Goal: Task Accomplishment & Management: Manage account settings

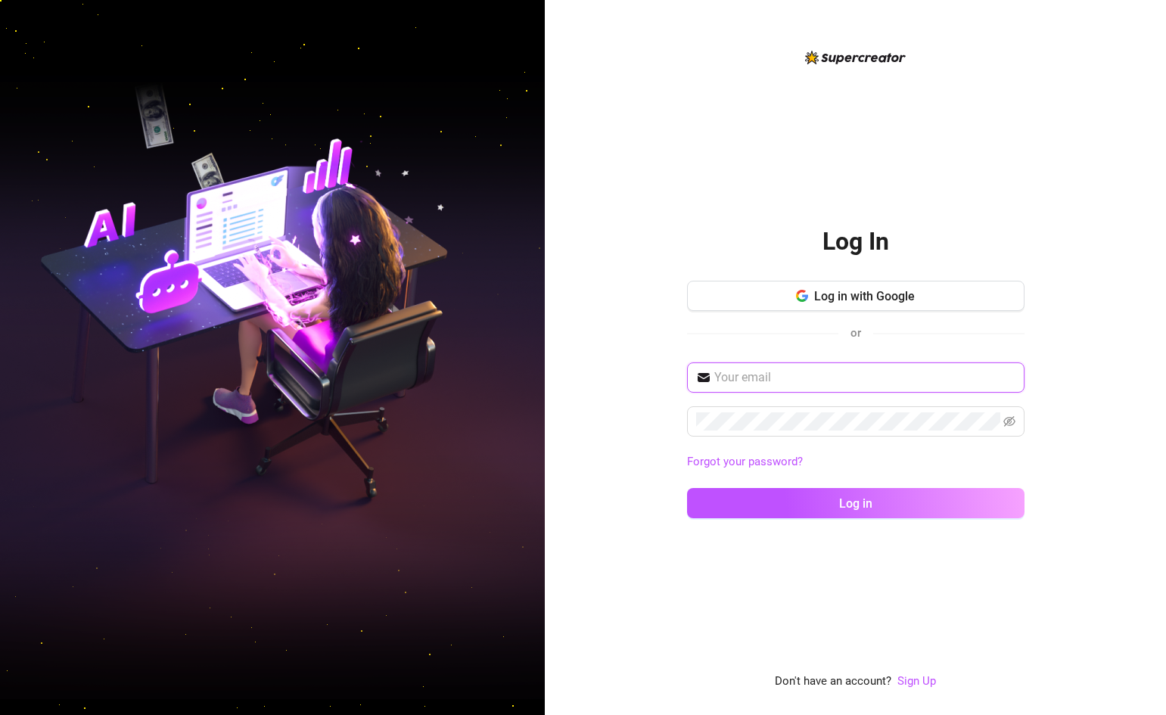
click at [816, 380] on input "text" at bounding box center [864, 377] width 301 height 18
type input "zephyra.sky25@gmail.com"
click at [897, 301] on span "Log in with Google" at bounding box center [864, 296] width 101 height 14
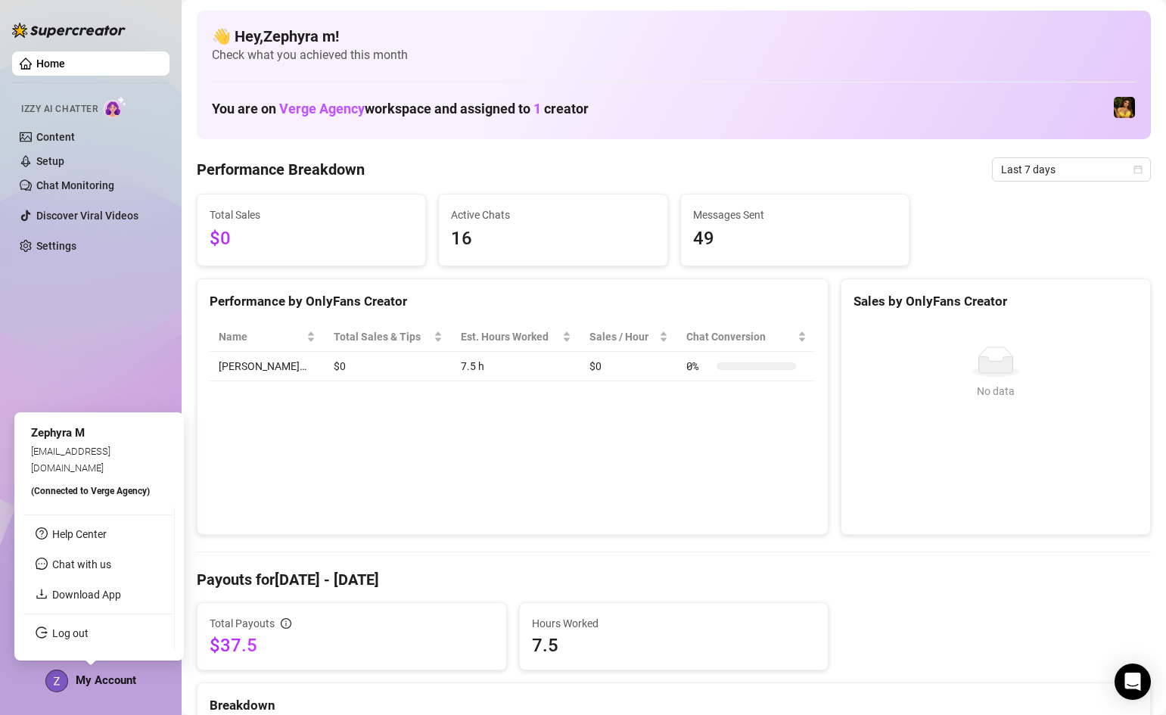
click at [95, 679] on span "My Account" at bounding box center [106, 680] width 61 height 14
click at [93, 678] on span "My Account" at bounding box center [106, 680] width 61 height 14
click at [56, 679] on img at bounding box center [56, 680] width 21 height 21
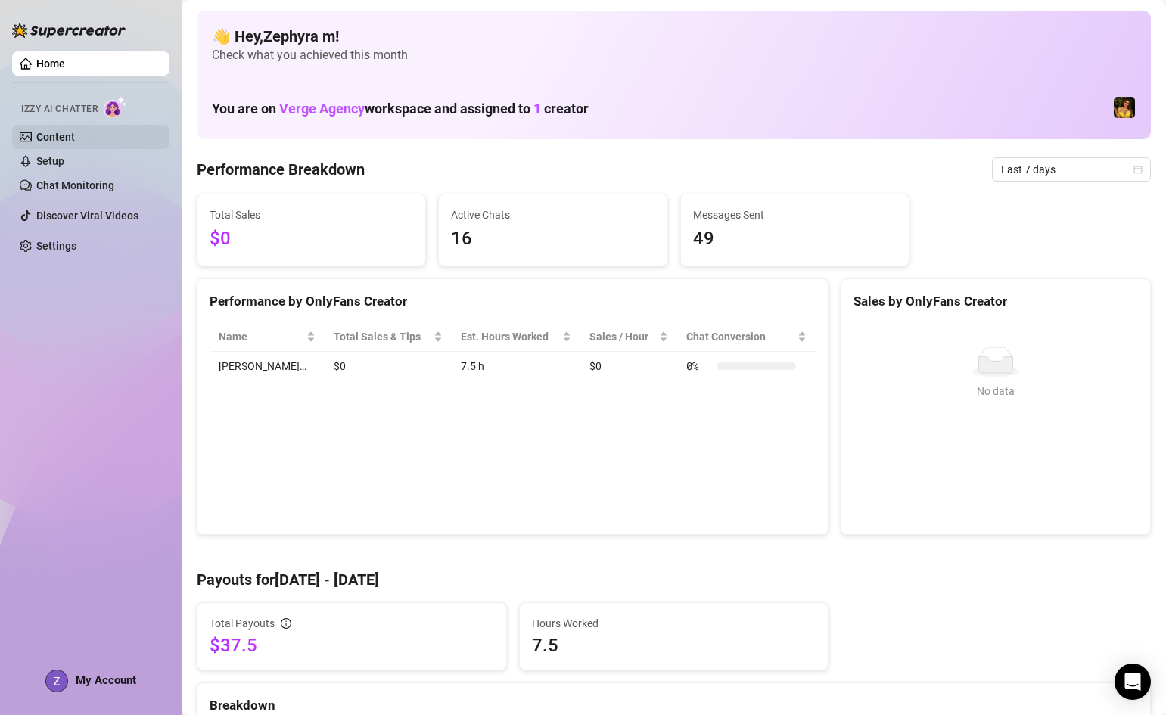
click at [41, 136] on link "Content" at bounding box center [55, 137] width 39 height 12
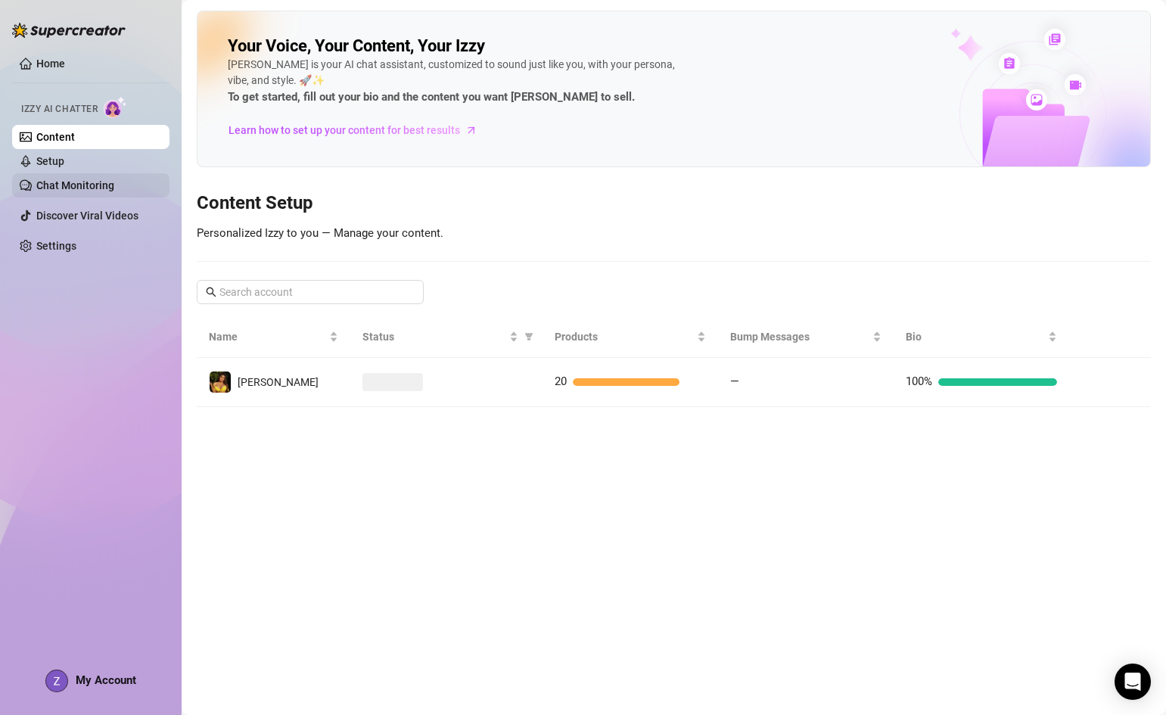
click at [75, 179] on link "Chat Monitoring" at bounding box center [75, 185] width 78 height 12
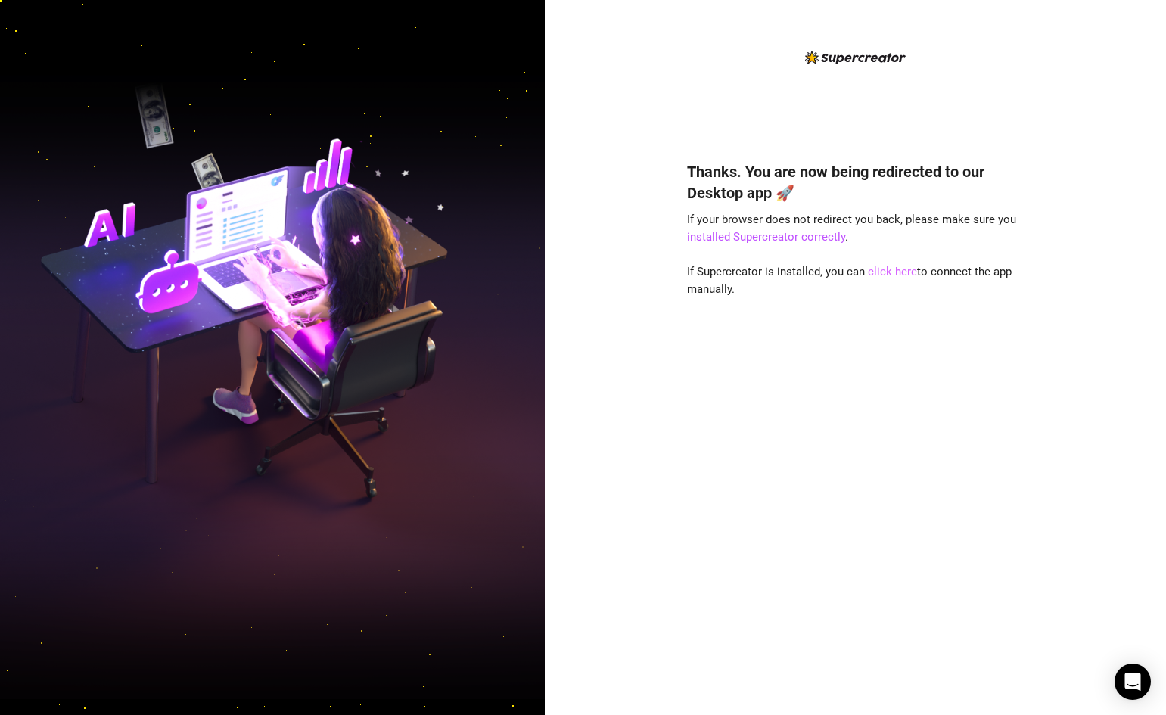
click at [897, 269] on link "click here" at bounding box center [892, 272] width 49 height 14
click at [900, 268] on link "click here" at bounding box center [892, 272] width 49 height 14
click at [903, 274] on link "click here" at bounding box center [892, 272] width 49 height 14
